Goal: Complete application form

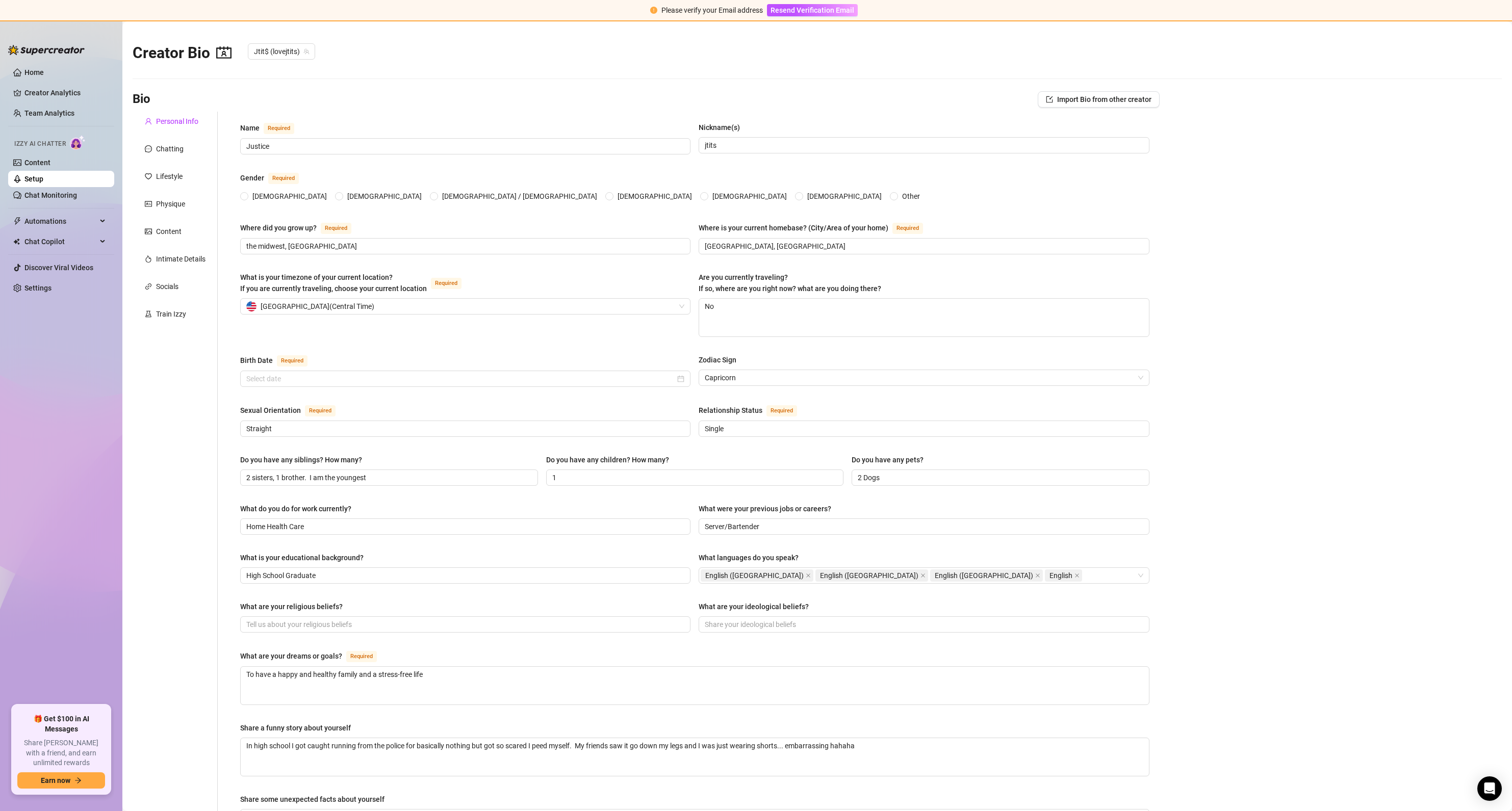
radio input "true"
type input "[DATE]"
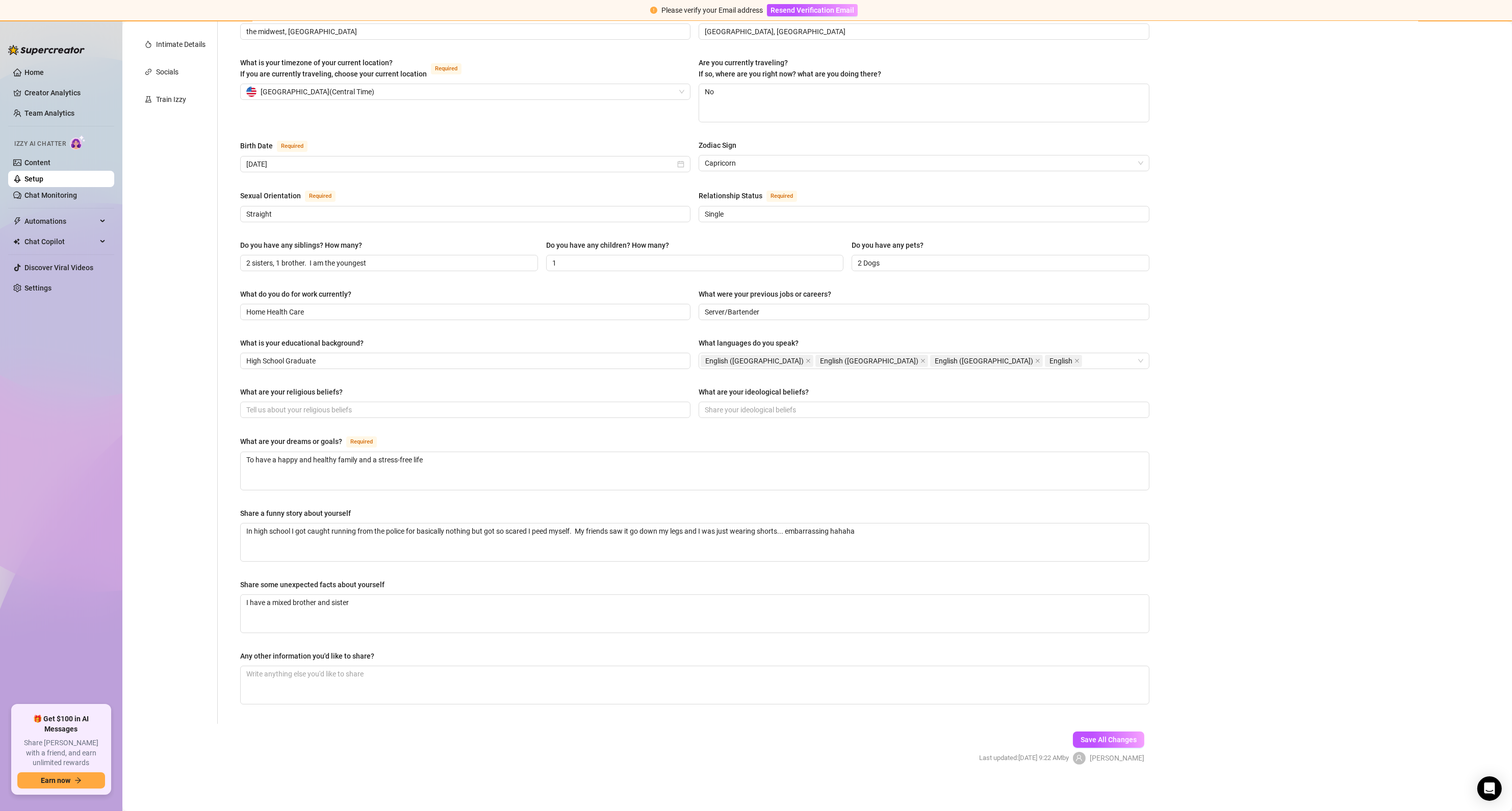
scroll to position [218, 0]
click at [292, 685] on textarea "Any other information you'd like to share?" at bounding box center [694, 683] width 908 height 38
type textarea "I"
type textarea "I a"
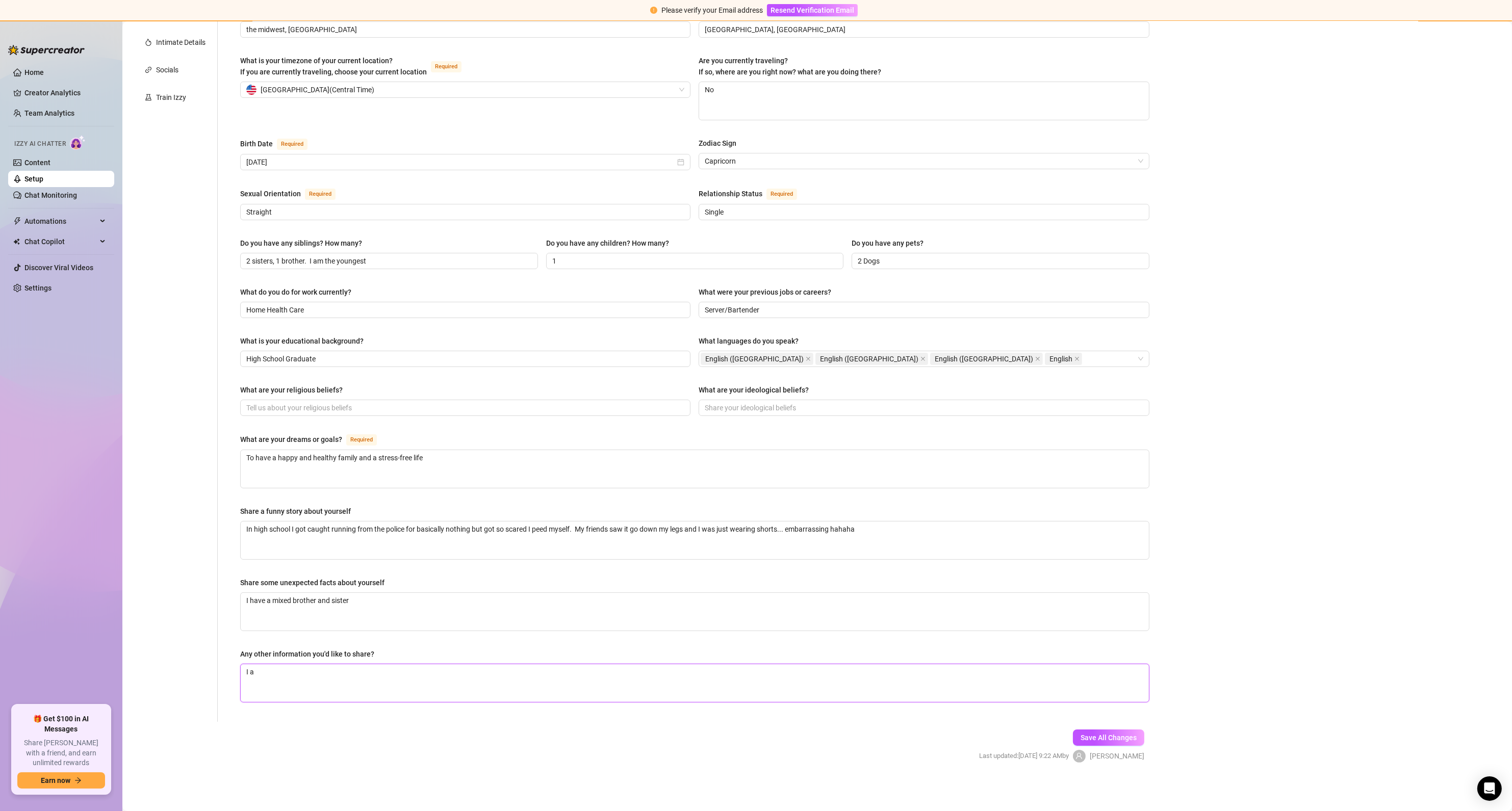
type textarea "I am"
type textarea "I am c"
type textarea "I am cu"
type textarea "I am cur"
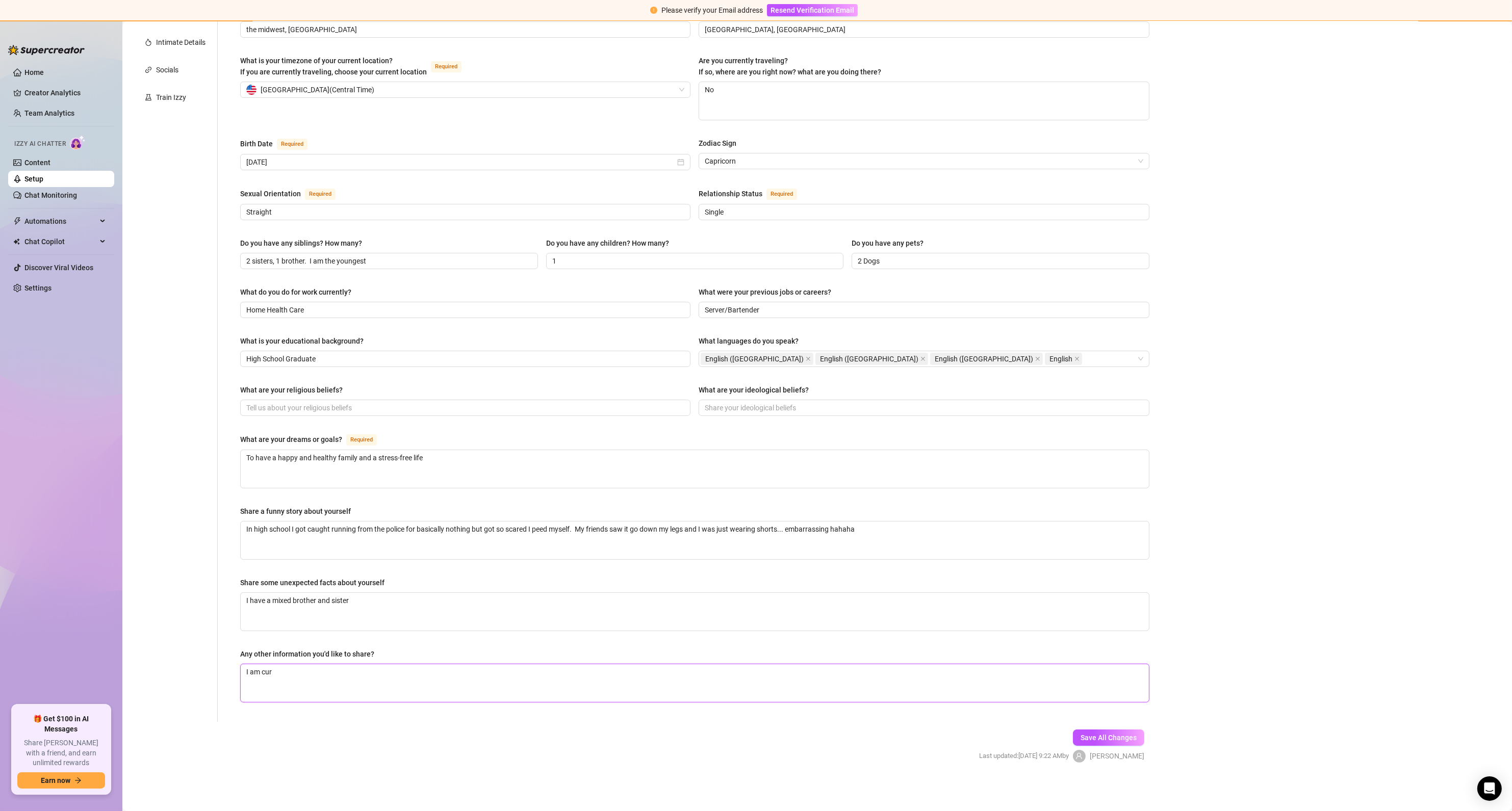
type textarea "I am curr"
type textarea "I am curre"
type textarea "I am curren"
type textarea "I am current"
type textarea "I am currentl"
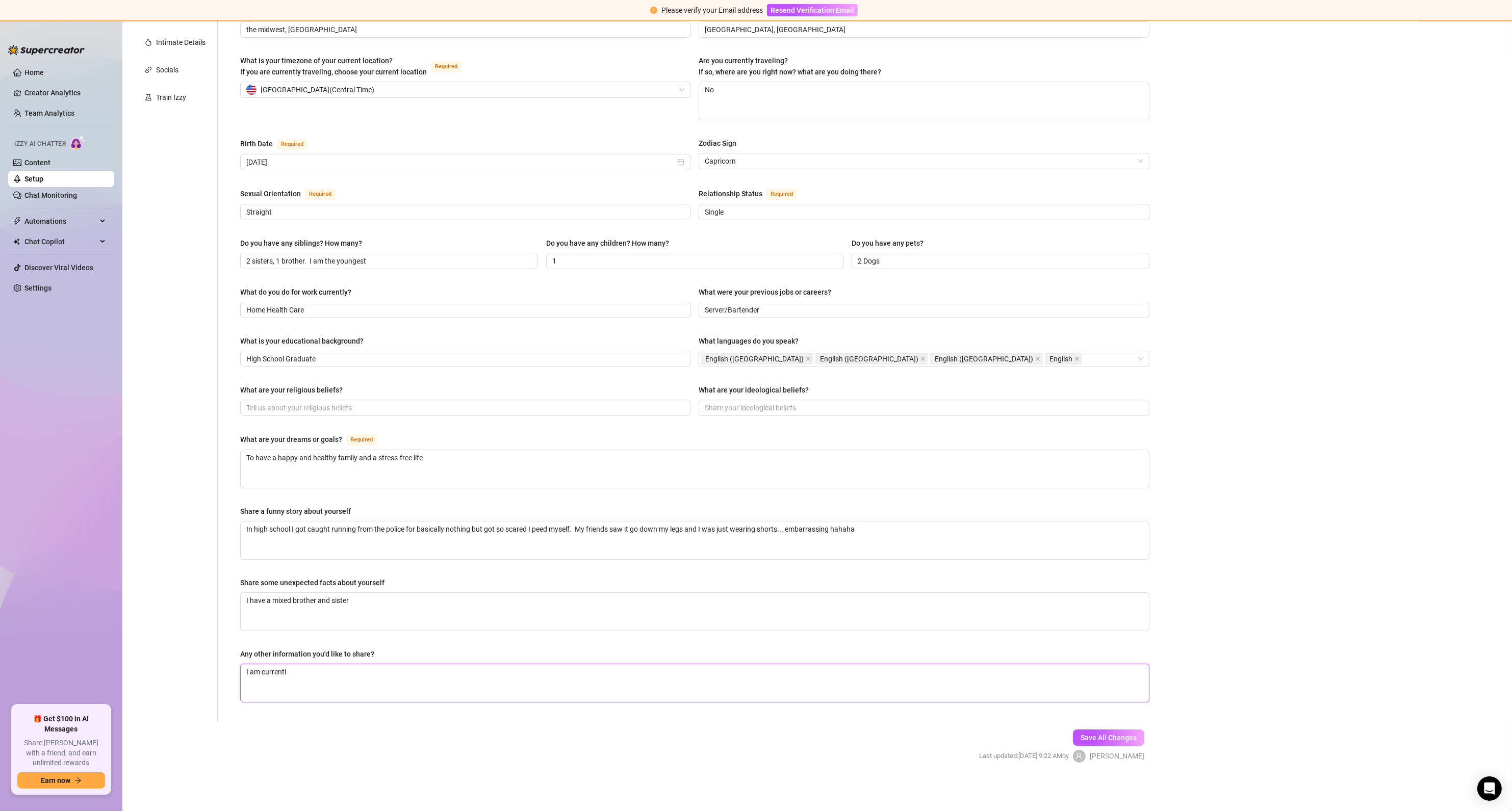
type textarea "I am currently"
type textarea "I am currently p"
type textarea "I am currently pr"
type textarea "I am currently pre"
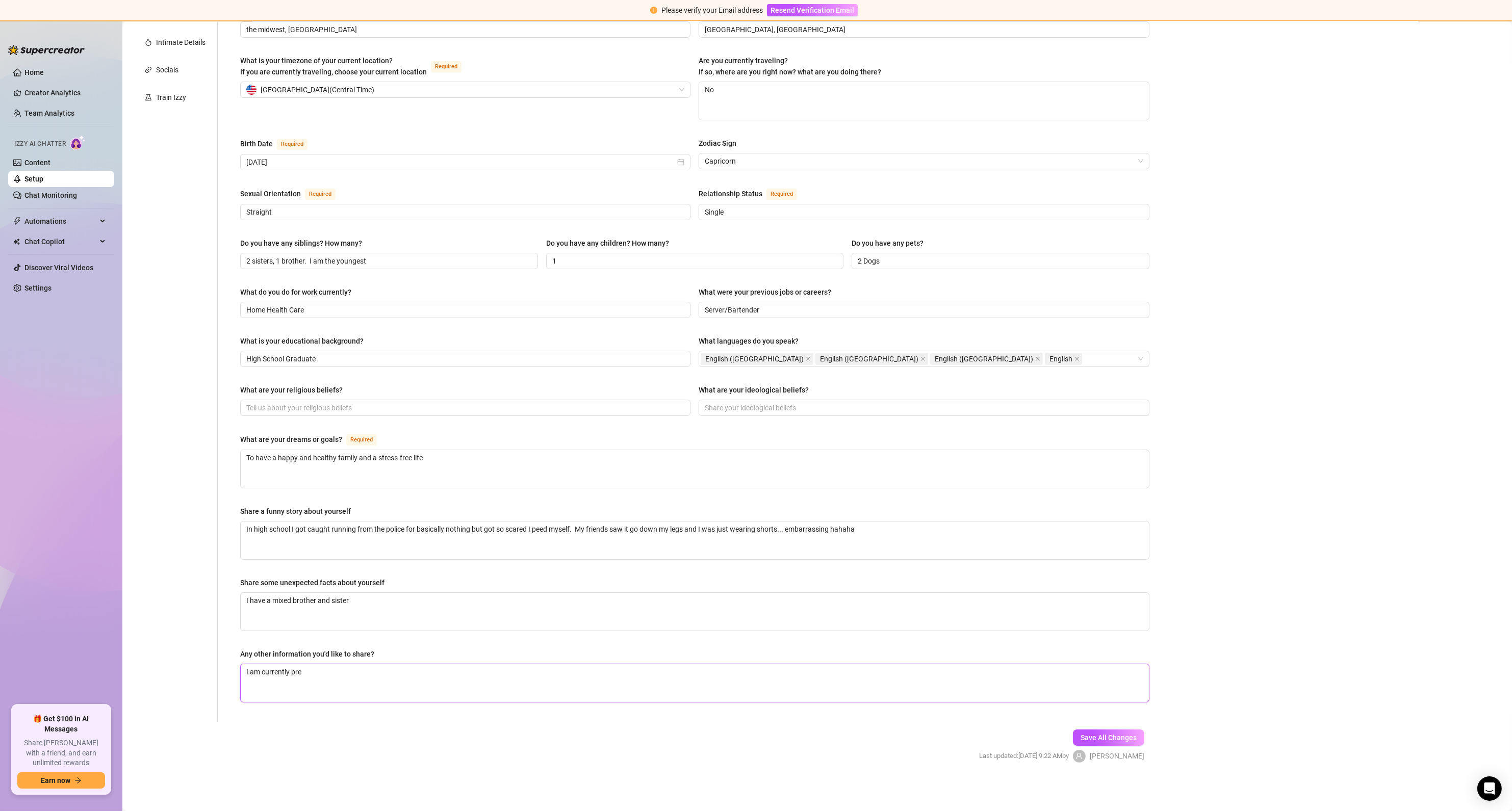
type textarea "I am currently preg"
type textarea "I am currently pregn"
type textarea "I am currently pregna"
type textarea "I am currently pregnan"
type textarea "I am currently pregnant"
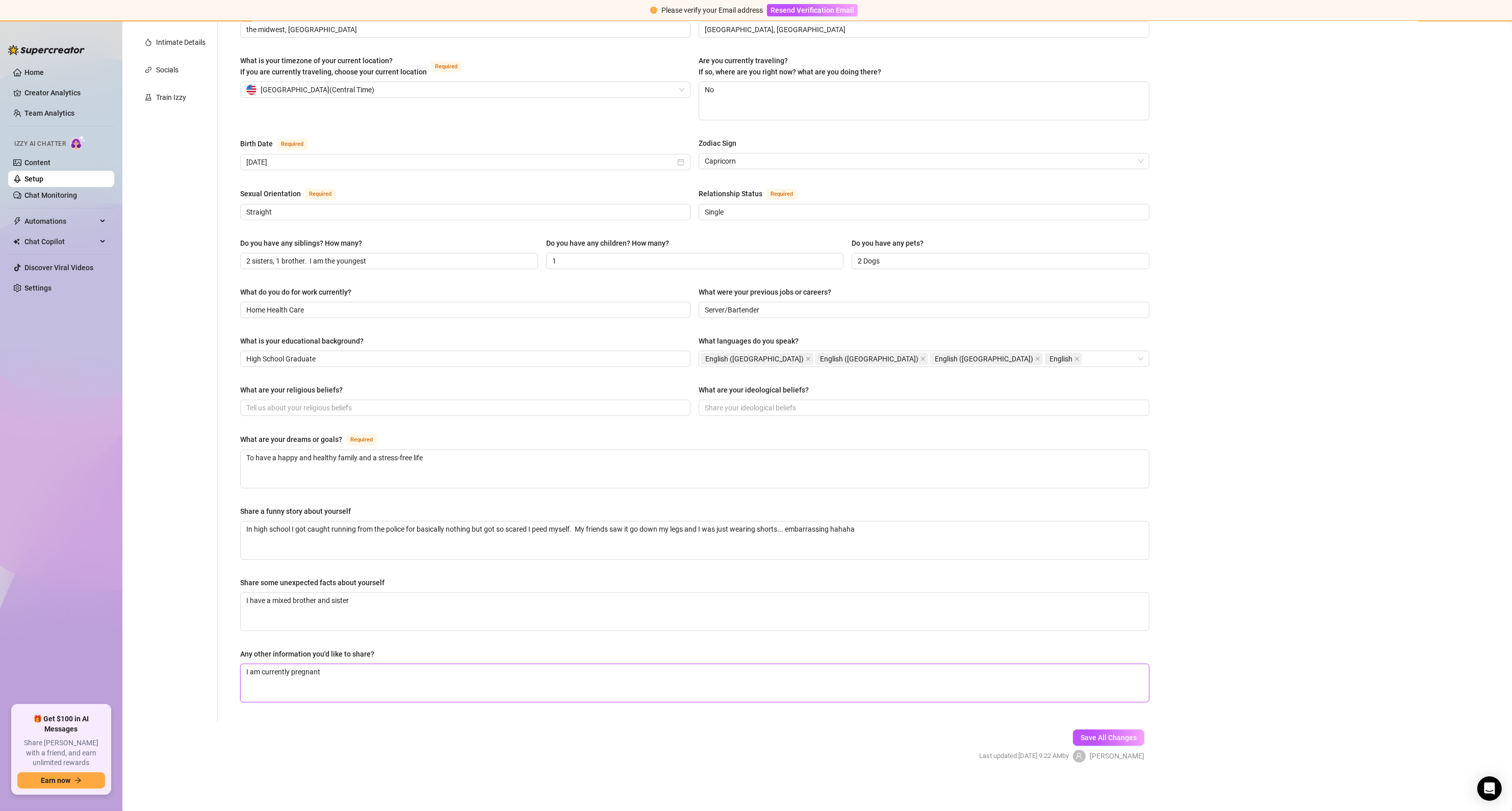
type textarea "I am currently pregnant."
type textarea "I am currently pregnant. S"
type textarea "I am currently pregnant. So"
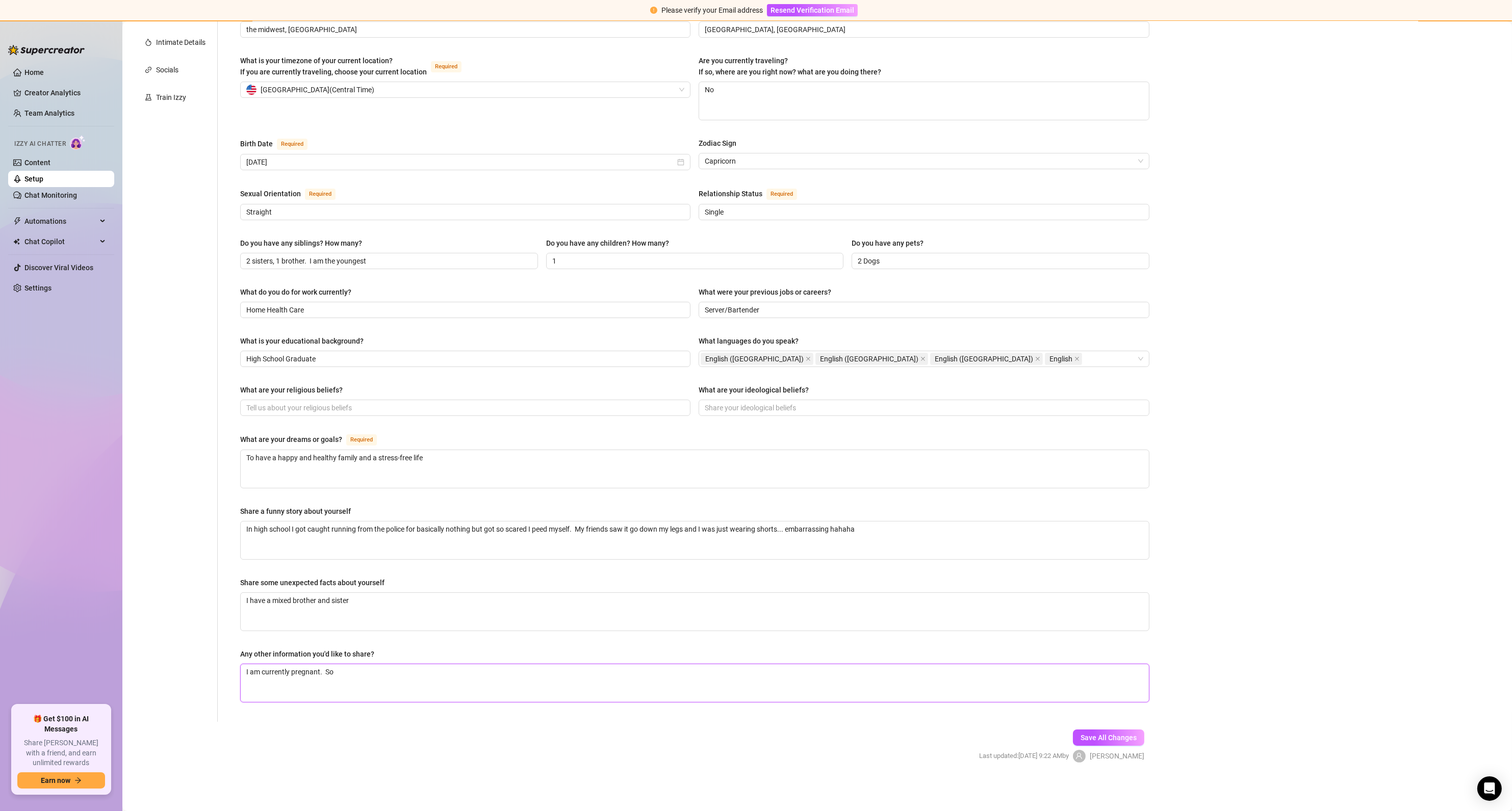
type textarea "I am currently pregnant. Som"
type textarea "I am currently pregnant. Some"
type textarea "I am currently pregnant. Some o"
type textarea "I am currently pregnant. Some of"
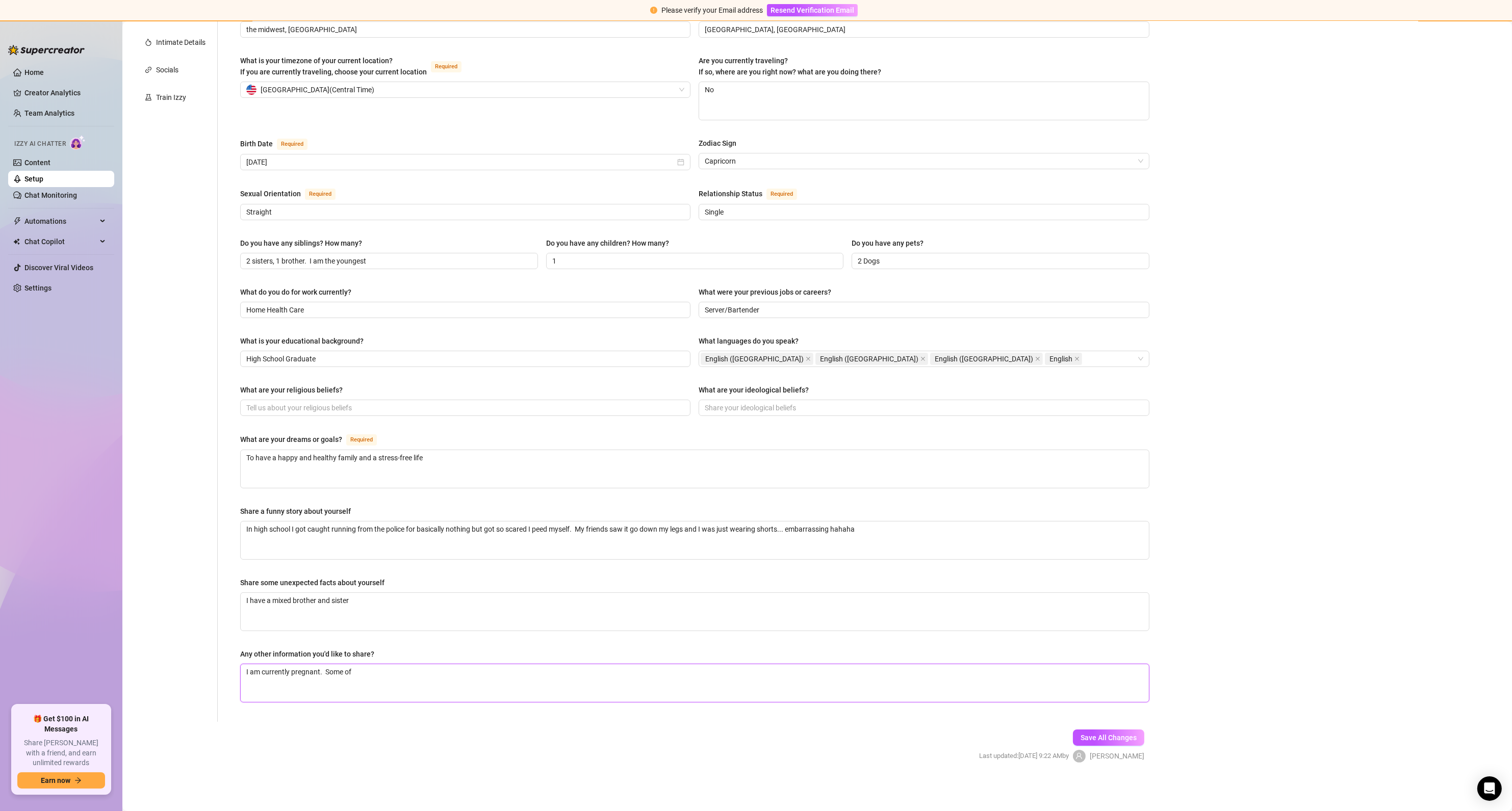
type textarea "I am currently pregnant. Some of"
type textarea "I am currently pregnant. Some of t"
type textarea "I am currently pregnant. Some of th"
type textarea "I am currently pregnant. Some of the"
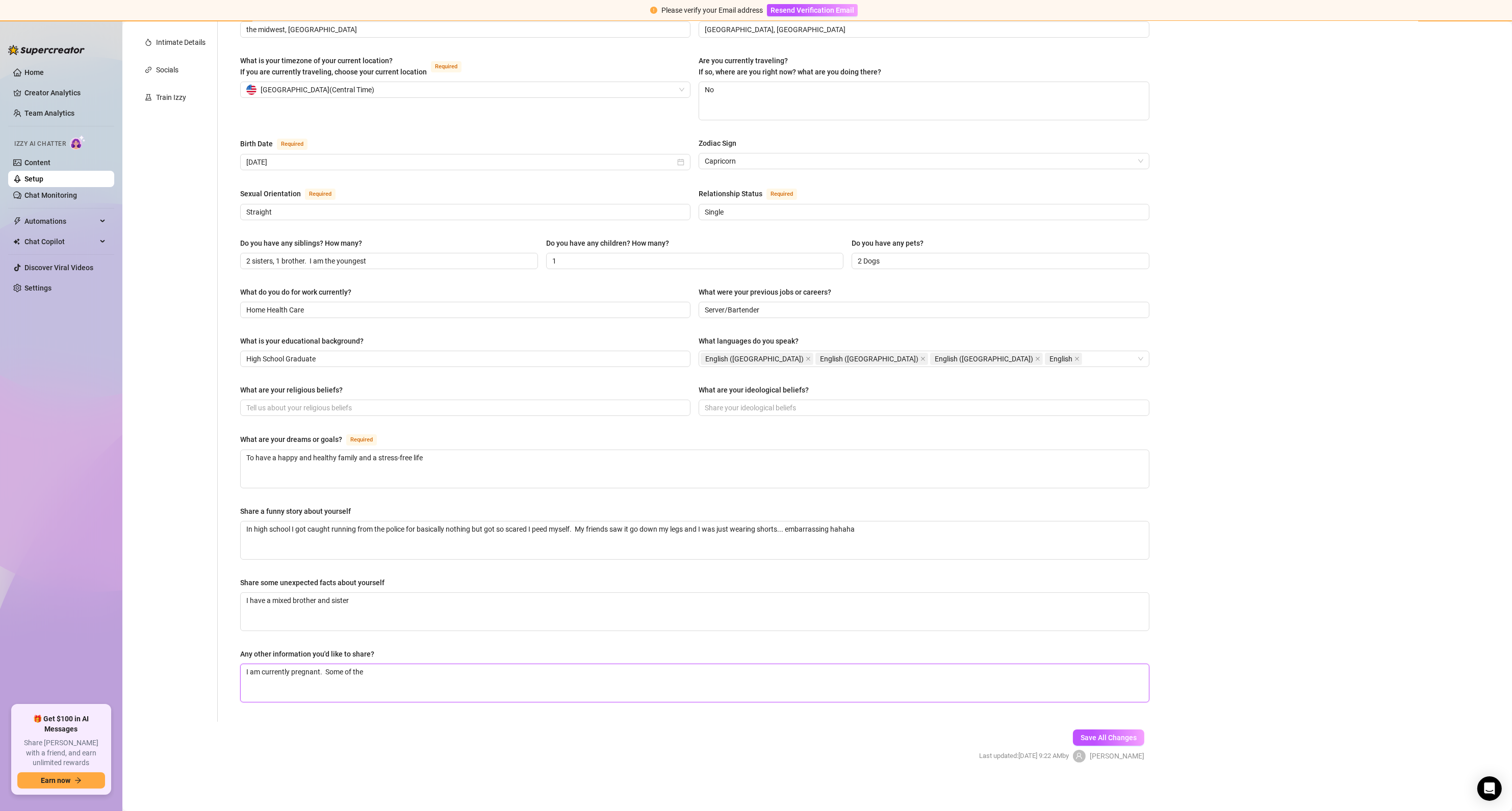
type textarea "I am currently pregnant. Some of the s"
type textarea "I am currently pregnant. Some of the su"
type textarea "I am currently pregnant. Some of the sub"
type textarea "I am currently pregnant. Some of the subs"
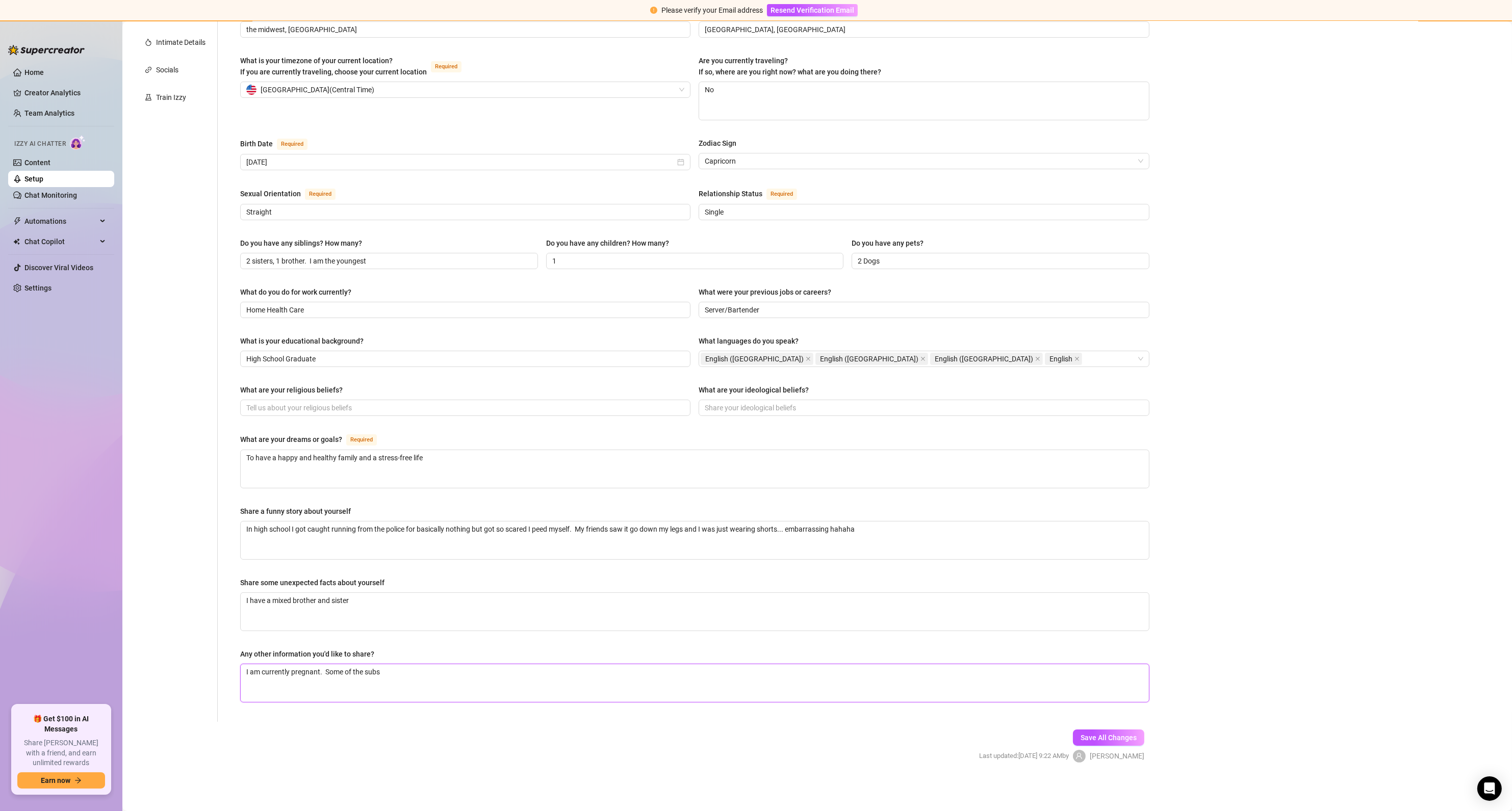
type textarea "I am currently pregnant. Some of the subs k"
type textarea "I am currently pregnant. Some of the subs kn"
type textarea "I am currently pregnant. Some of the subs kno"
type textarea "I am currently pregnant. Some of the subs know"
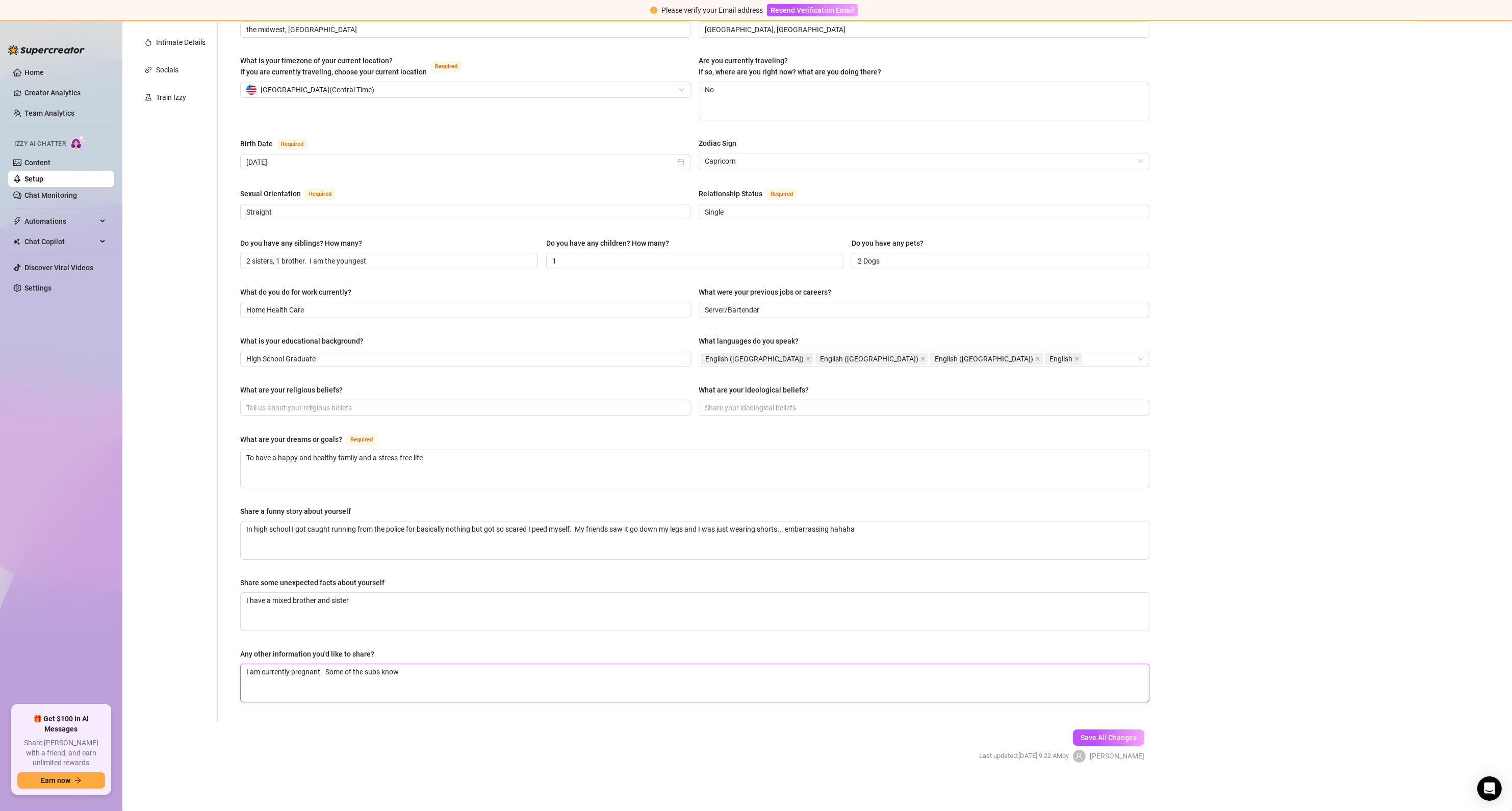
type textarea "I am currently pregnant. Some of the subs know a"
type textarea "I am currently pregnant. Some of the subs know an"
type textarea "I am currently pregnant. Some of the subs know and"
type textarea "I am currently pregnant. Some of the subs know and s"
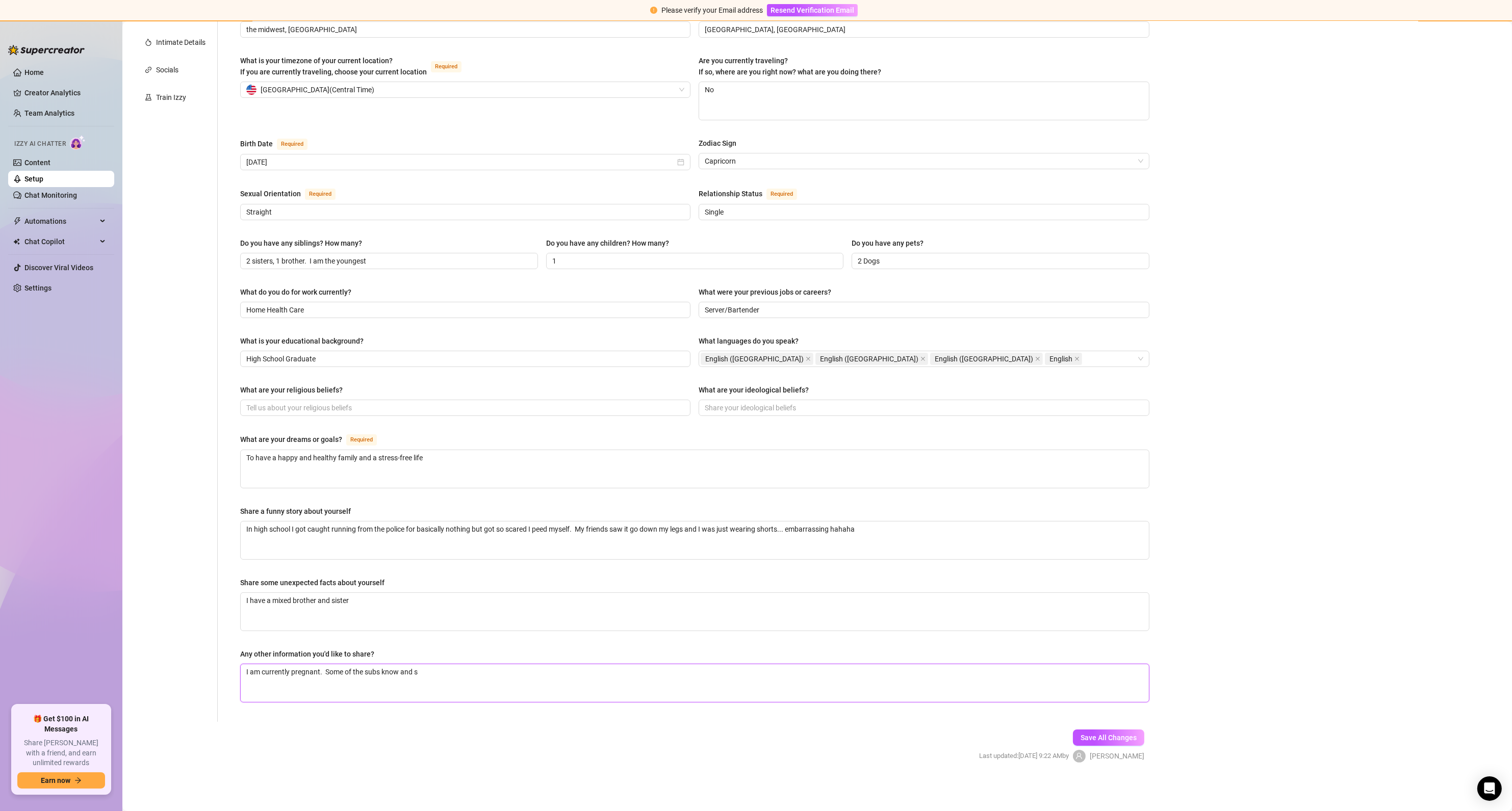
type textarea "I am currently pregnant. Some of the subs know and so"
type textarea "I am currently pregnant. Some of the subs know and som"
type textarea "I am currently pregnant. Some of the subs know and some"
type textarea "I am currently pregnant. Some of the subs know and some o"
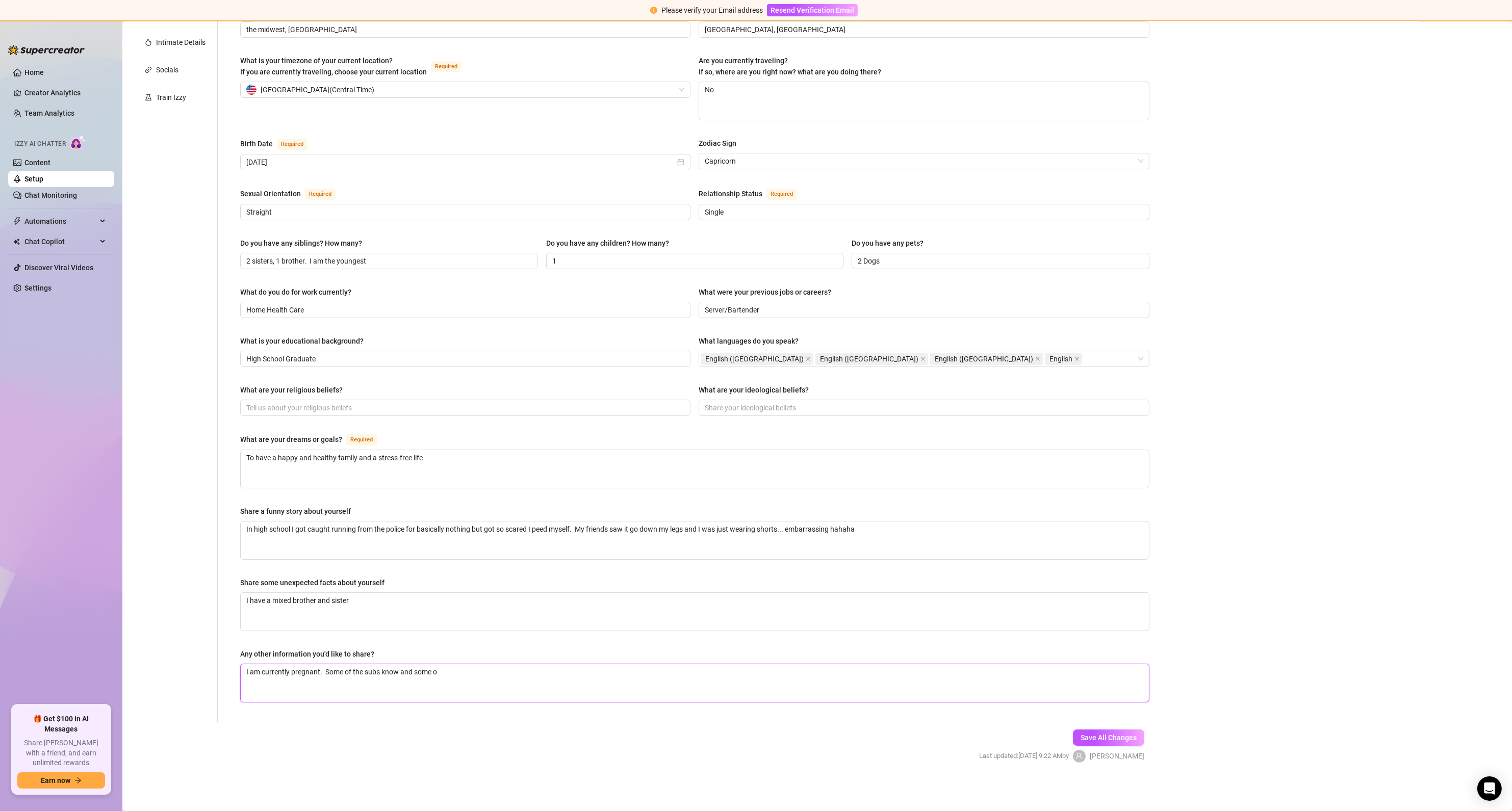
type textarea "I am currently pregnant. Some of the subs know and some of"
type textarea "I am currently pregnant. Some of the subs know and some of t"
type textarea "I am currently pregnant. Some of the subs know and some of th"
type textarea "I am currently pregnant. Some of the subs know and some of the"
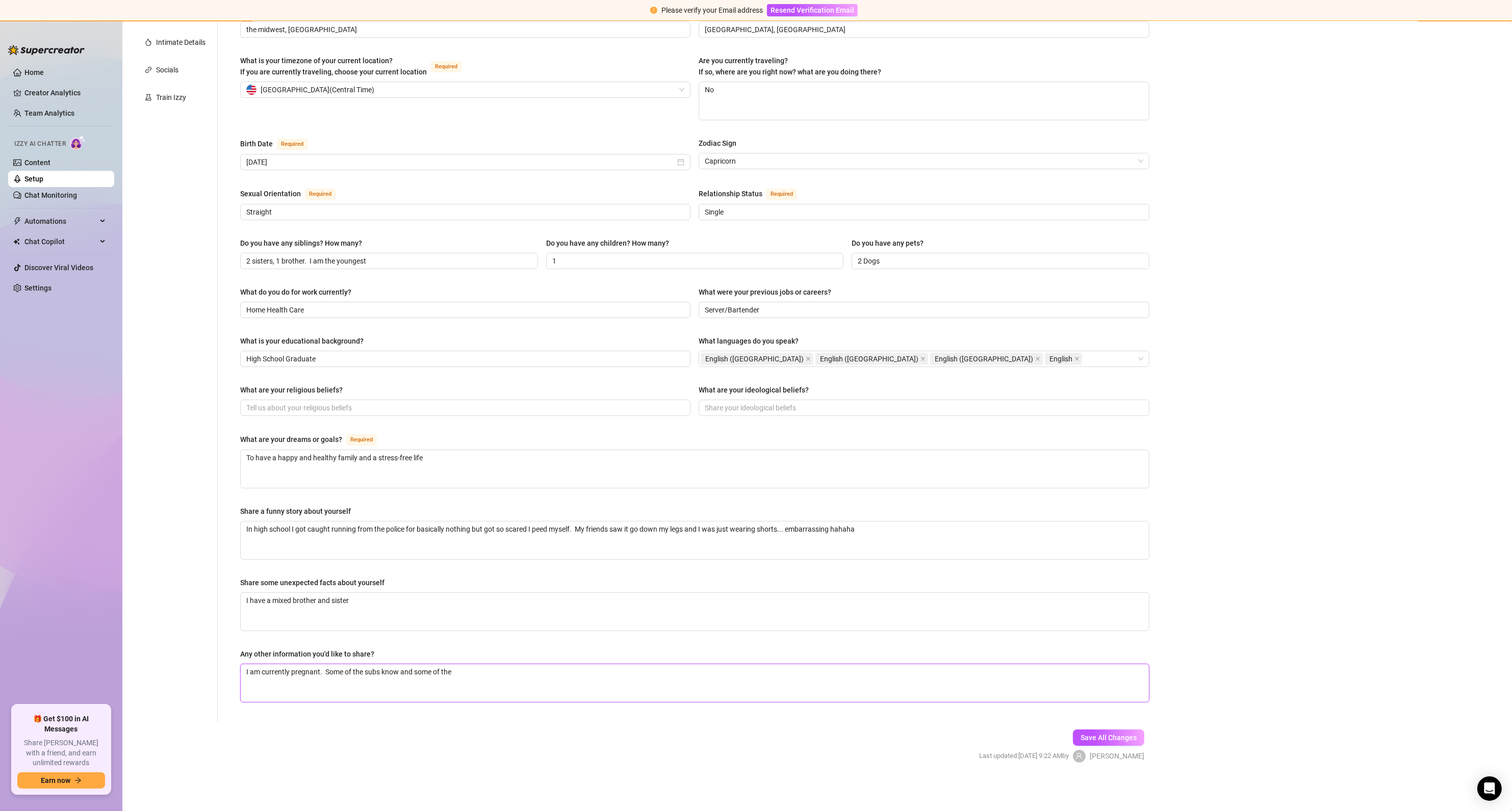
type textarea "I am currently pregnant. Some of the subs know and some of them"
type textarea "I am currently pregnant. Some of the subs know and some of them t"
type textarea "I am currently pregnant. Some of the subs know and some of them to"
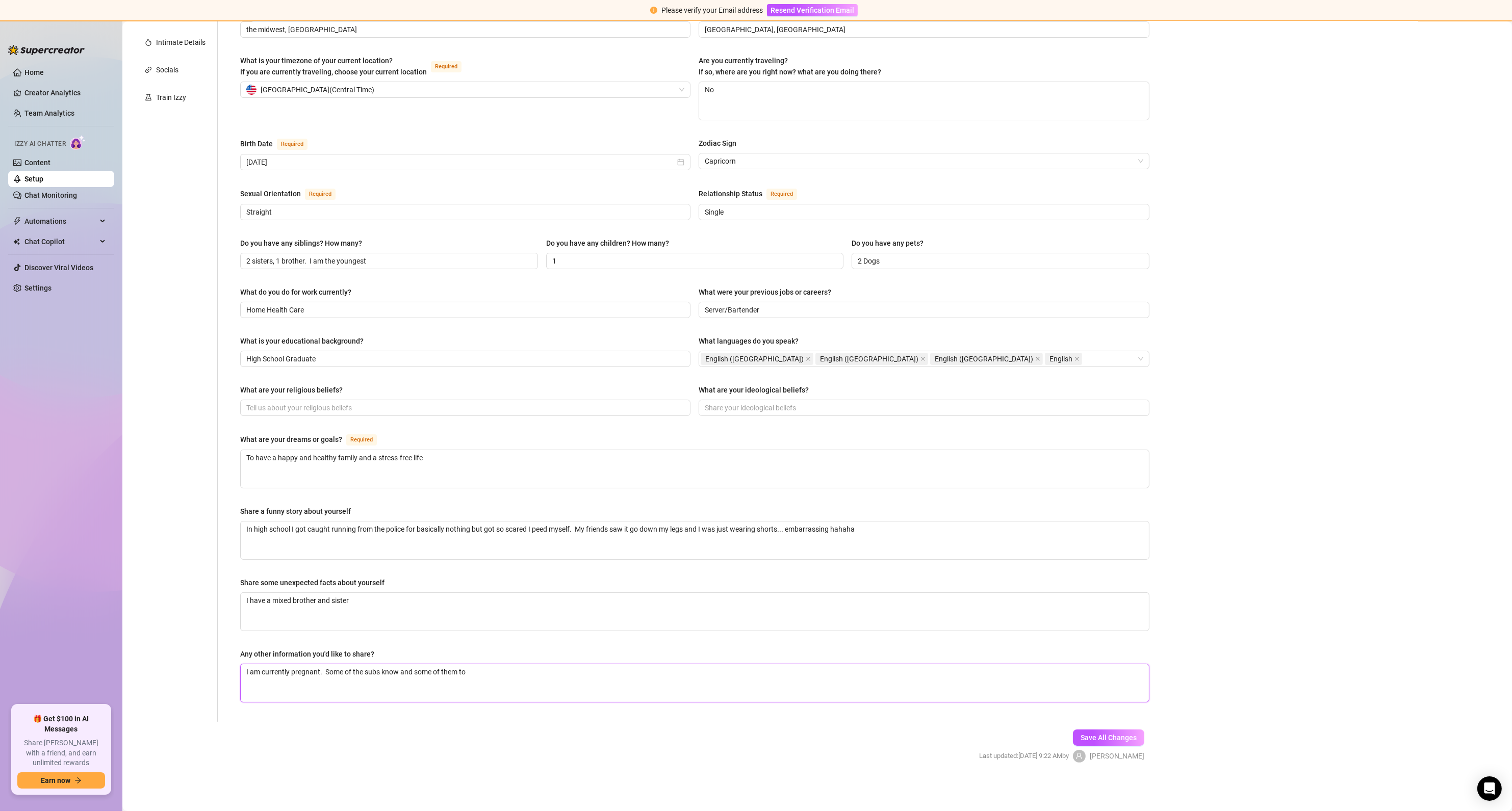
type textarea "I am currently pregnant. Some of the subs know and some of them to"
type textarea "I am currently pregnant. Some of the subs know and some of them t"
type textarea "I am currently pregnant. Some of the subs know and some of them"
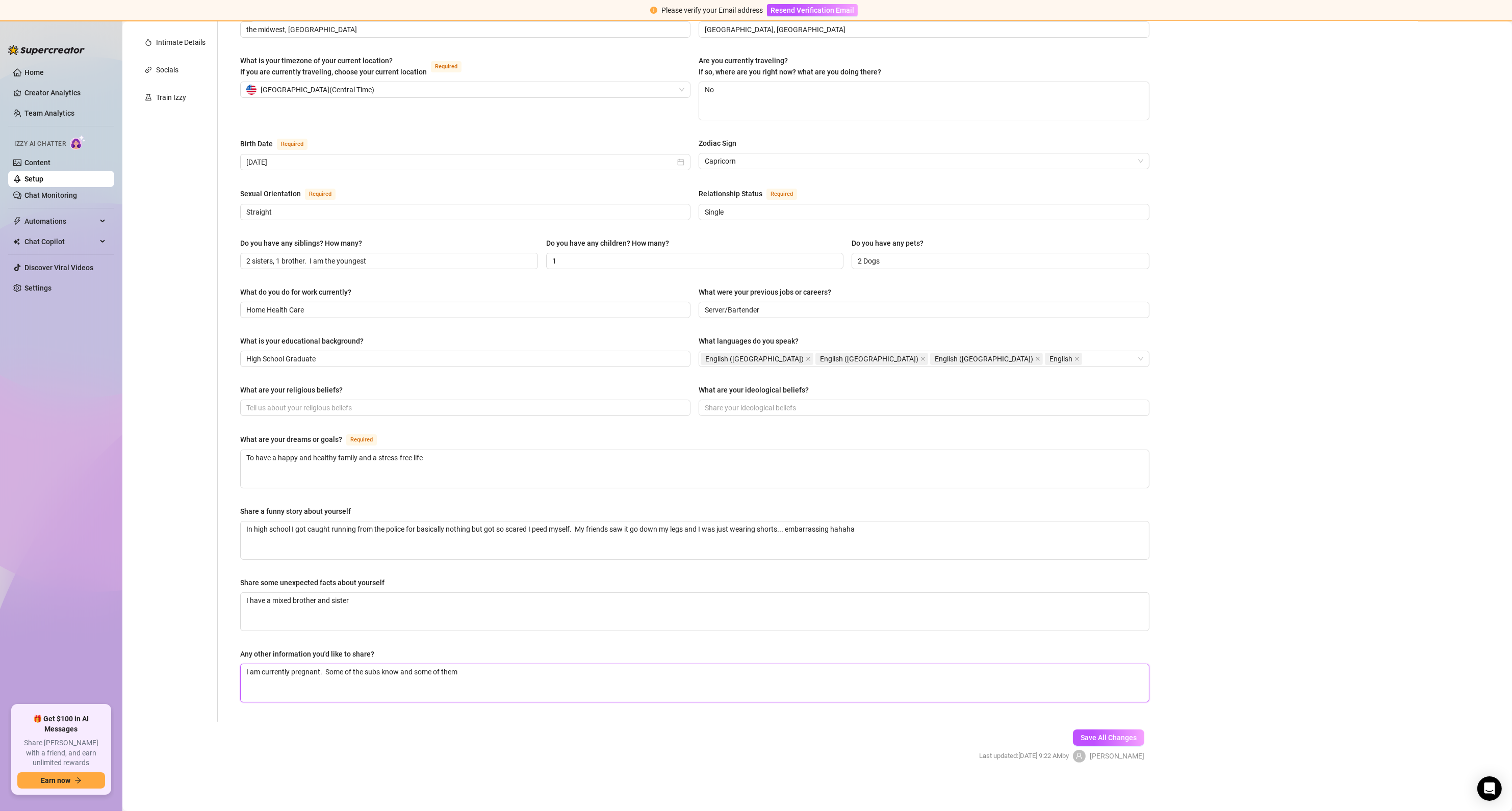
type textarea "I am currently pregnant. Some of the subs know and some of them d"
type textarea "I am currently pregnant. Some of the subs know and some of them do"
type textarea "I am currently pregnant. Some of the subs know and some of them do n"
type textarea "I am currently pregnant. Some of the subs know and some of them do no"
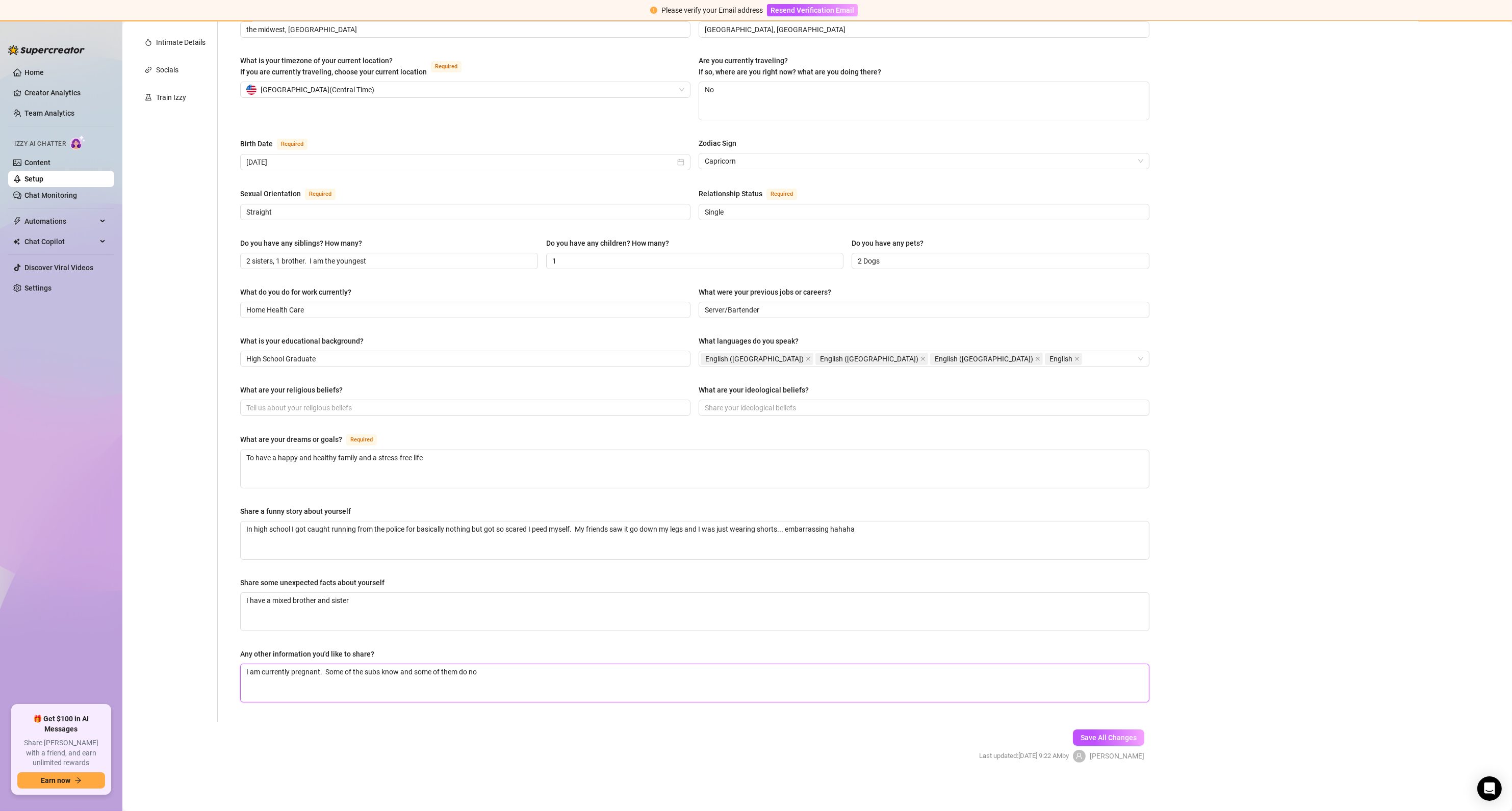
type textarea "I am currently pregnant. Some of the subs know and some of them do not"
type textarea "I am currently pregnant. Some of the subs know and some of them do not."
type textarea "I am currently pregnant. Some of the subs know and some of them do not. I"
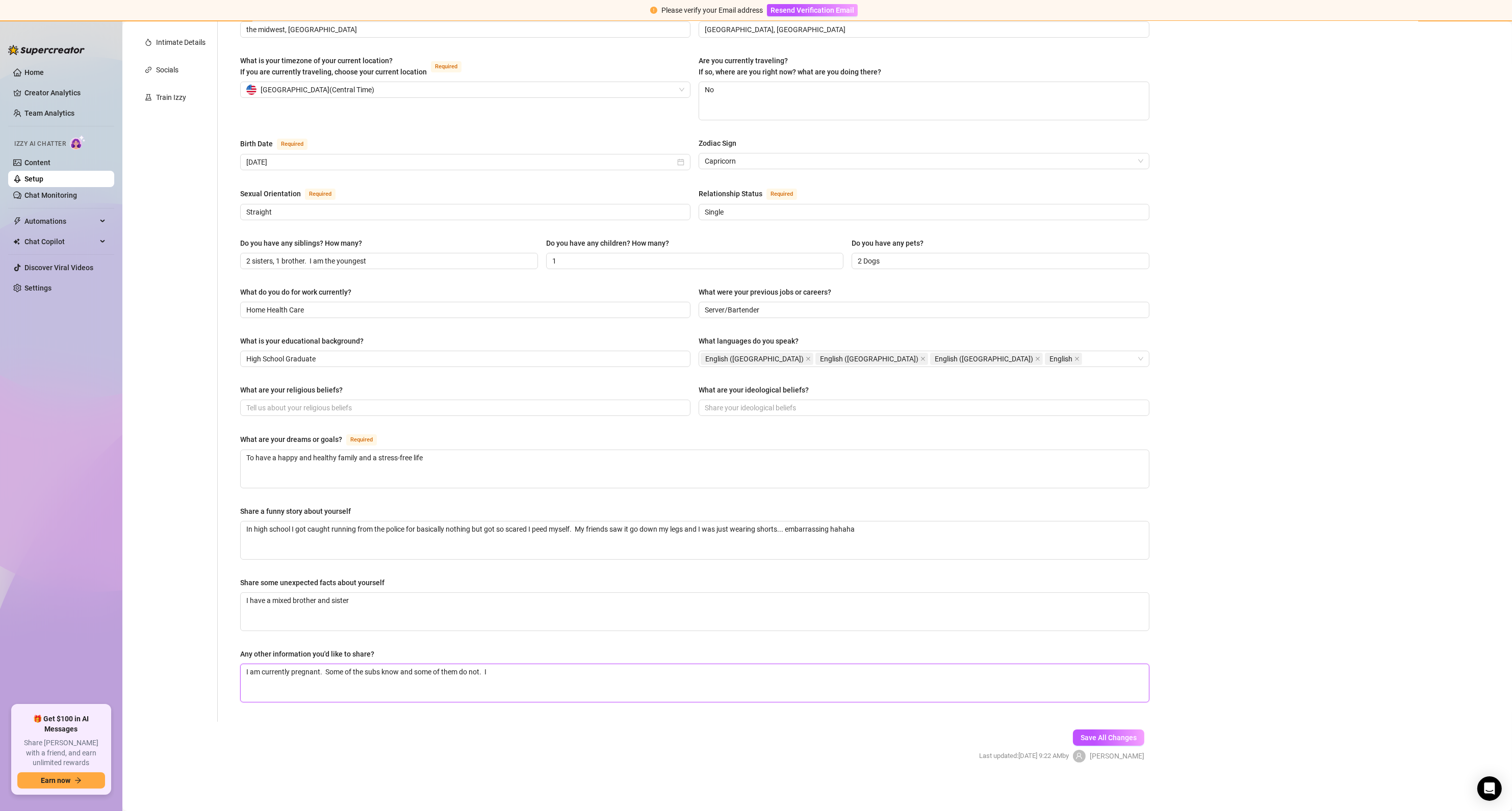
type textarea "I am currently pregnant. Some of the subs know and some of them do not. If"
type textarea "I am currently pregnant. Some of the subs know and some of them do not. I"
type textarea "I am currently pregnant. Some of the subs know and some of them do not. If"
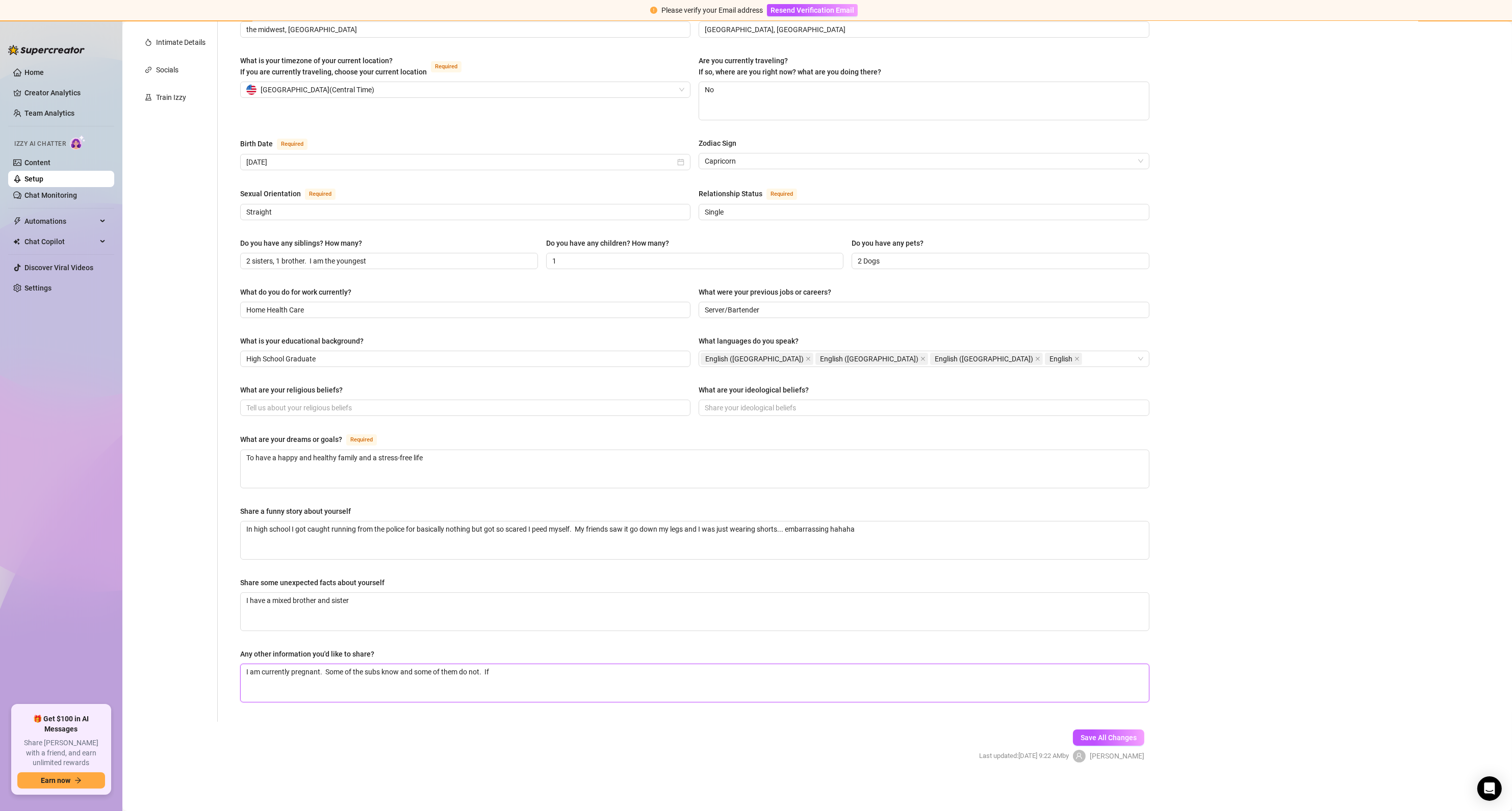
type textarea "I am currently pregnant. Some of the subs know and some of them do not. If"
type textarea "I am currently pregnant. Some of the subs know and some of them do not. If a"
type textarea "I am currently pregnant. Some of the subs know and some of them do not. If an"
type textarea "I am currently pregnant. Some of the subs know and some of them do not. If any"
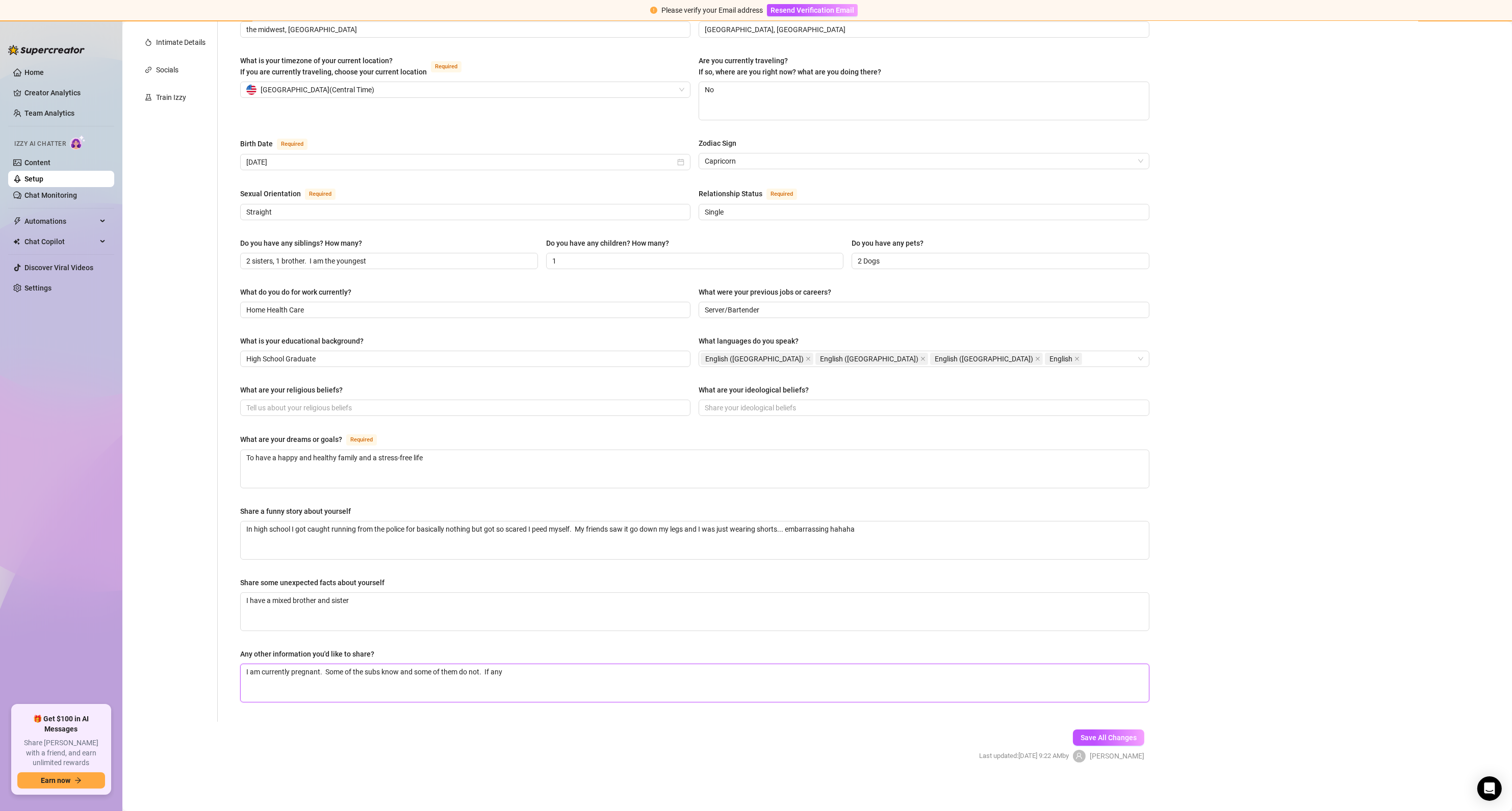
type textarea "I am currently pregnant. Some of the subs know and some of them do not. If any o"
type textarea "I am currently pregnant. Some of the subs know and some of them do not. If any"
type textarea "I am currently pregnant. Some of the subs know and some of them do not. If anyo"
type textarea "I am currently pregnant. Some of the subs know and some of them do not. If anyon"
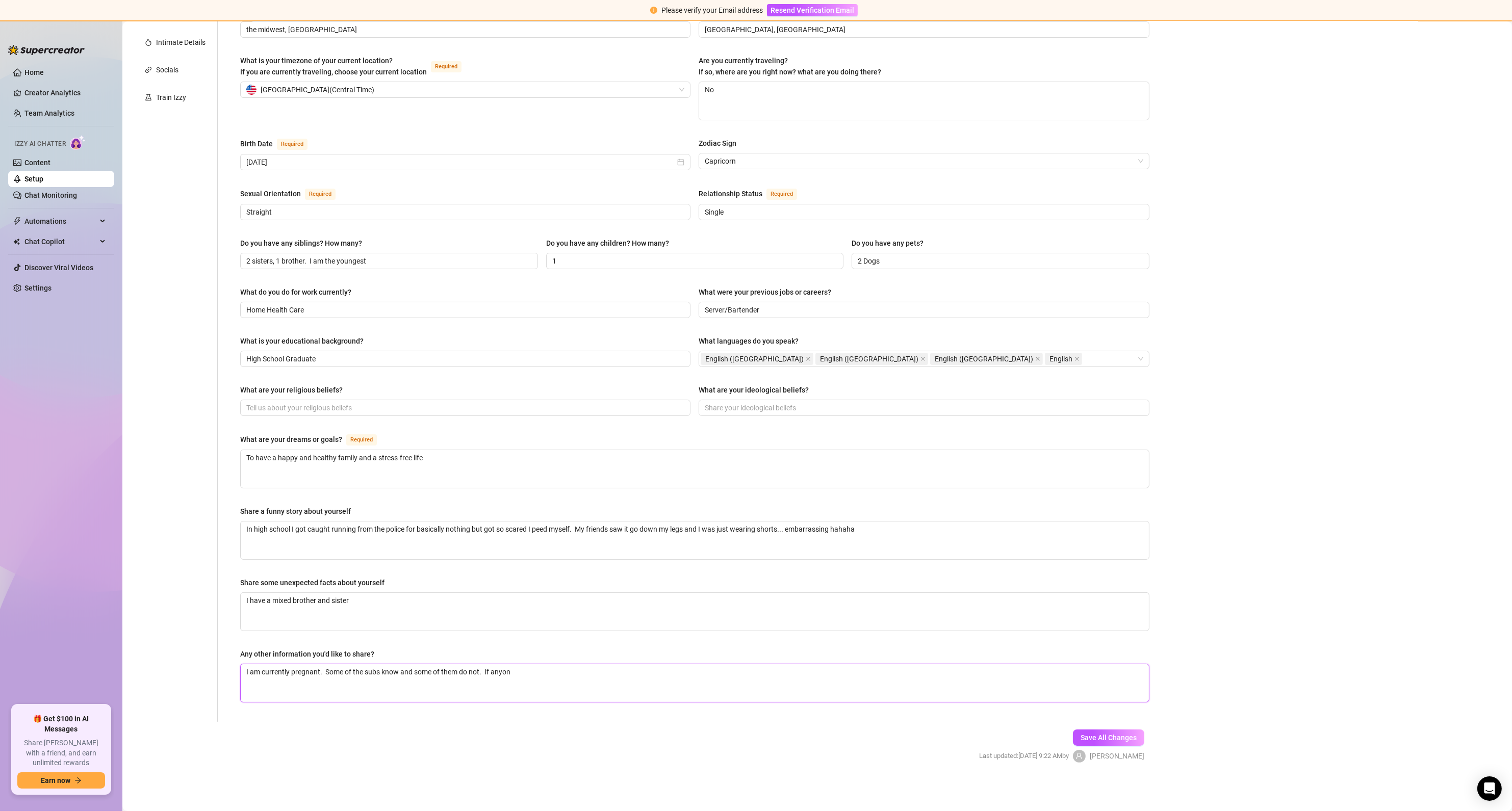
type textarea "I am currently pregnant. Some of the subs know and some of them do not. If anyo…"
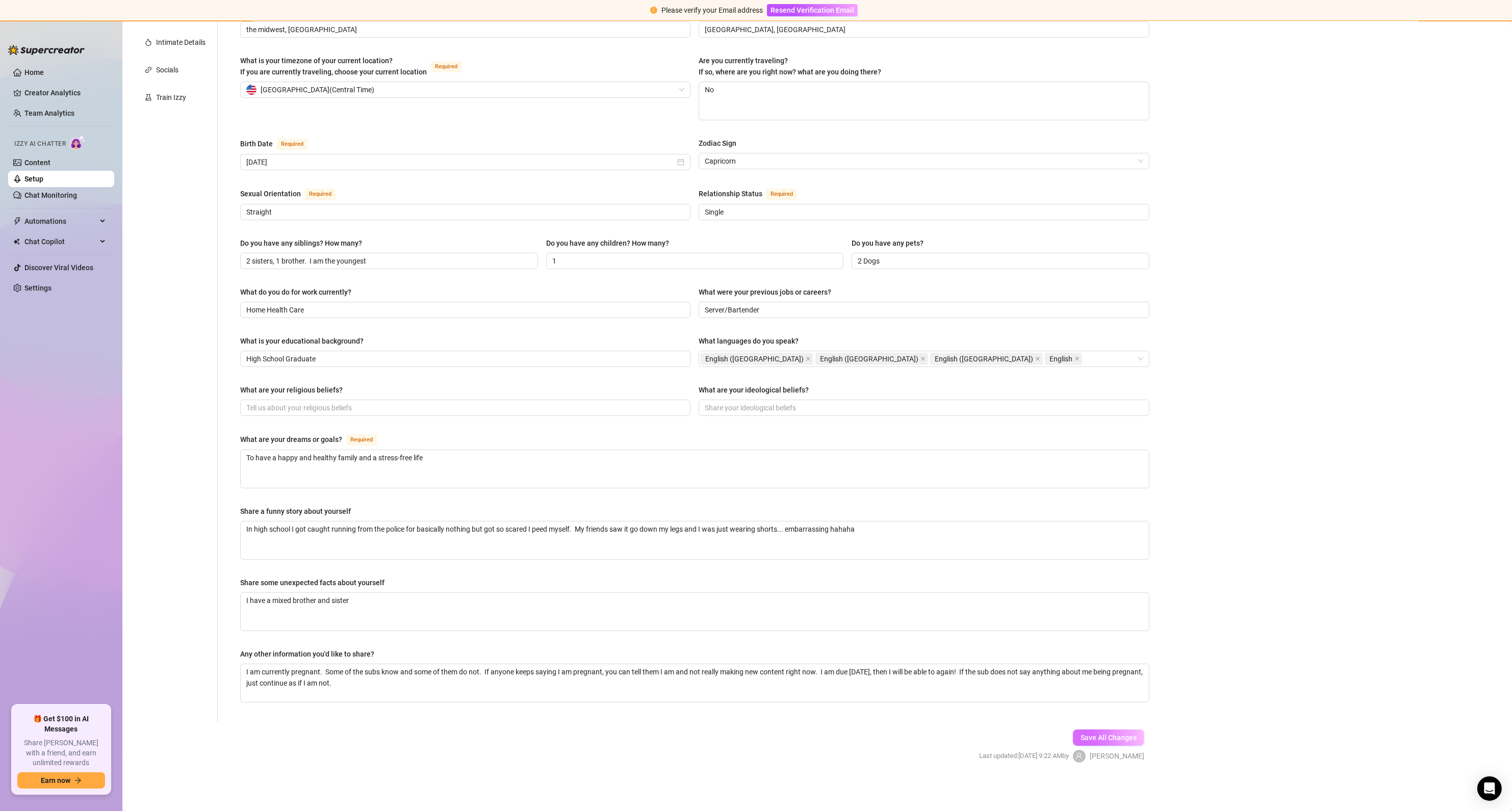
click at [1133, 738] on button "Save All Changes" at bounding box center [1108, 737] width 72 height 16
click at [1087, 732] on button "Save All Changes" at bounding box center [1108, 737] width 72 height 16
